Goal: Information Seeking & Learning: Learn about a topic

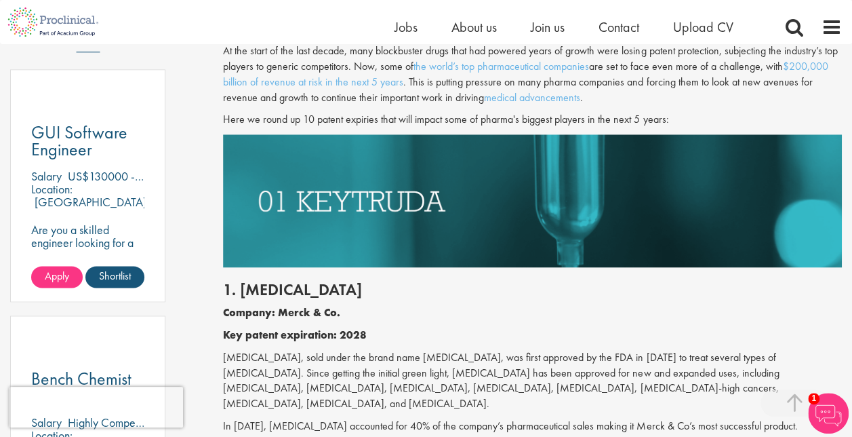
scroll to position [949, 0]
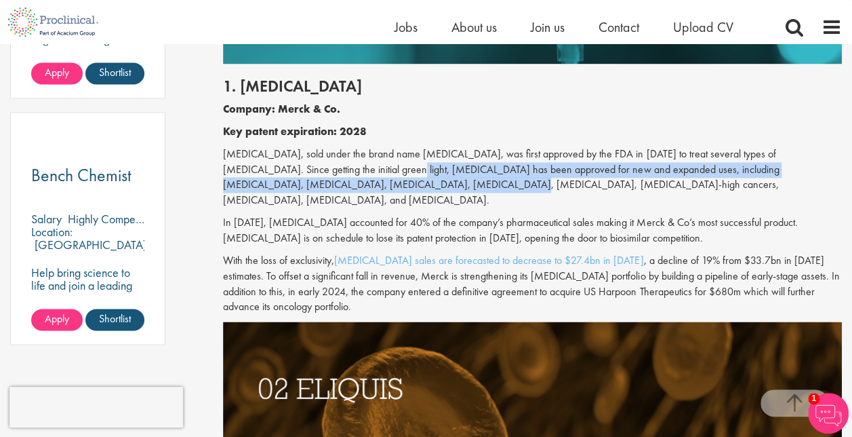
drag, startPoint x: 334, startPoint y: 163, endPoint x: 364, endPoint y: 183, distance: 36.1
click at [364, 183] on p "[MEDICAL_DATA], sold under the brand name [MEDICAL_DATA], was first approved by…" at bounding box center [532, 177] width 619 height 62
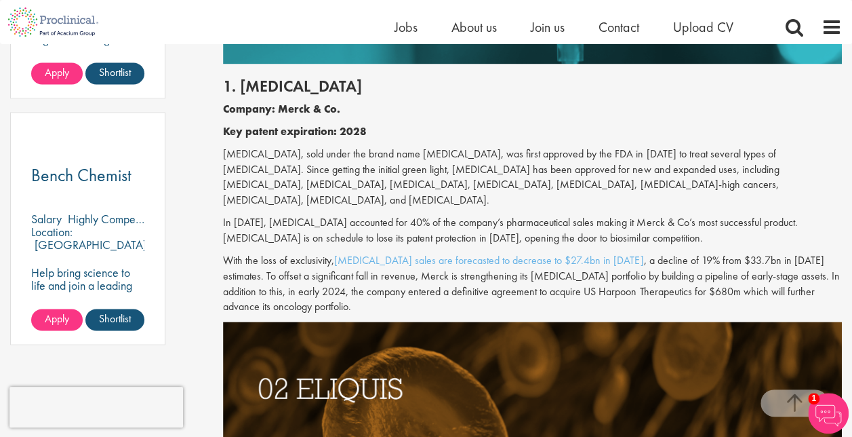
click at [553, 239] on p "In [DATE], [MEDICAL_DATA] accounted for 40% of the company’s pharmaceutical sal…" at bounding box center [532, 230] width 619 height 31
click at [400, 212] on div "1. [MEDICAL_DATA] Company: Merck & Co. Key patent expiration: 2028 [MEDICAL_DAT…" at bounding box center [532, 193] width 639 height 258
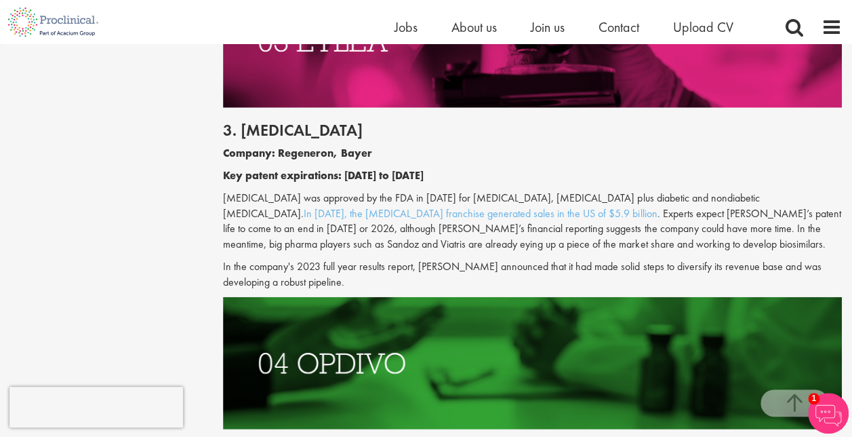
scroll to position [1695, 0]
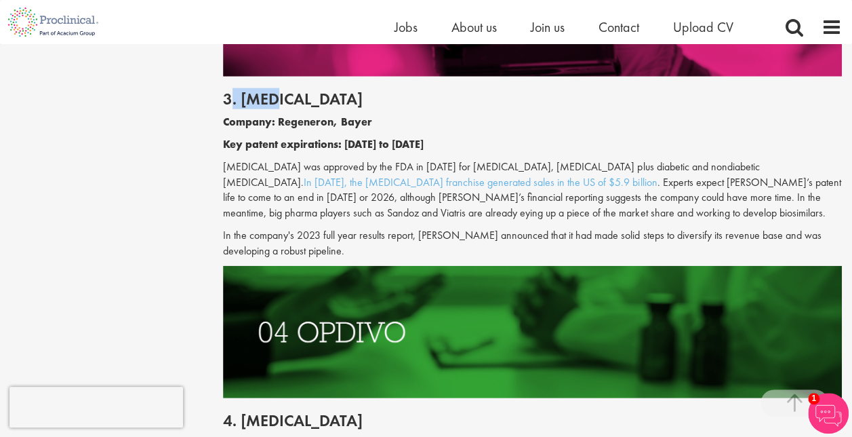
drag, startPoint x: 278, startPoint y: 65, endPoint x: 231, endPoint y: 65, distance: 47.5
click at [231, 90] on h2 "3. [MEDICAL_DATA]" at bounding box center [532, 99] width 619 height 18
drag, startPoint x: 231, startPoint y: 65, endPoint x: 274, endPoint y: 66, distance: 43.4
click at [274, 90] on h2 "3. [MEDICAL_DATA]" at bounding box center [532, 99] width 619 height 18
drag, startPoint x: 292, startPoint y: 64, endPoint x: 239, endPoint y: 64, distance: 52.9
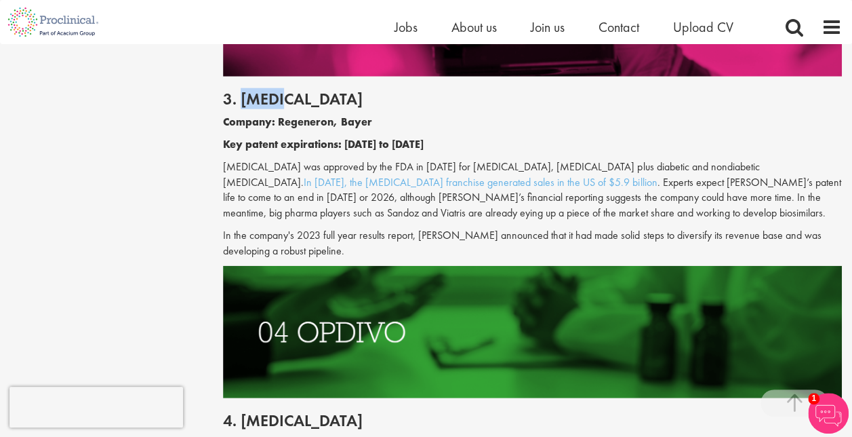
click at [239, 90] on h2 "3. [MEDICAL_DATA]" at bounding box center [532, 99] width 619 height 18
drag, startPoint x: 239, startPoint y: 64, endPoint x: 248, endPoint y: 66, distance: 9.7
copy h2 "[MEDICAL_DATA]"
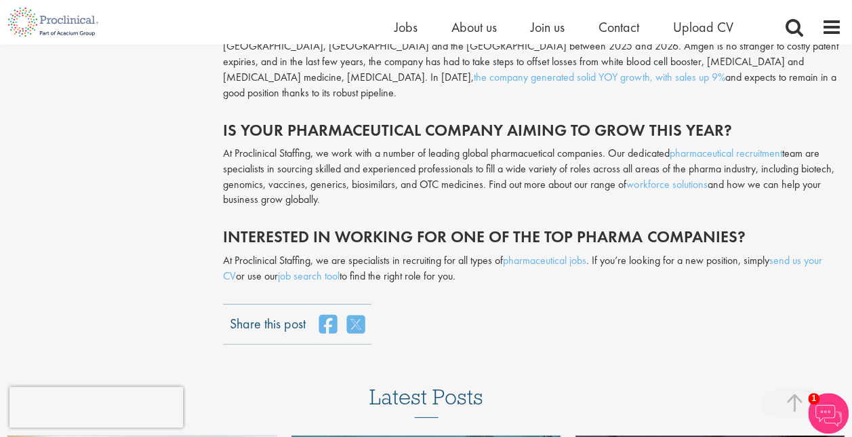
scroll to position [4475, 0]
